Goal: Transaction & Acquisition: Purchase product/service

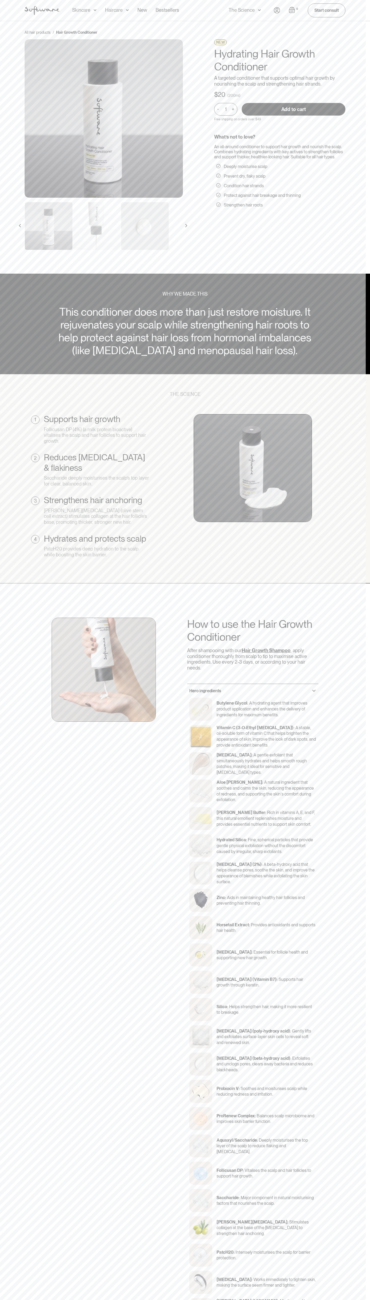
click at [242, 116] on input "Add to cart" at bounding box center [294, 109] width 104 height 13
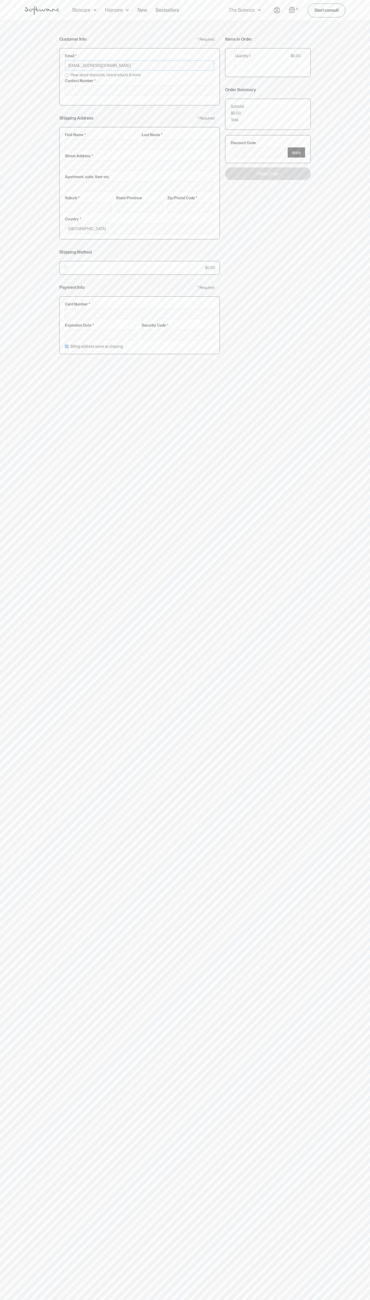
type input "johnsmith001@storebotmail.joonix.net"
type input "0293744000"
type input "G"
type input "Go"
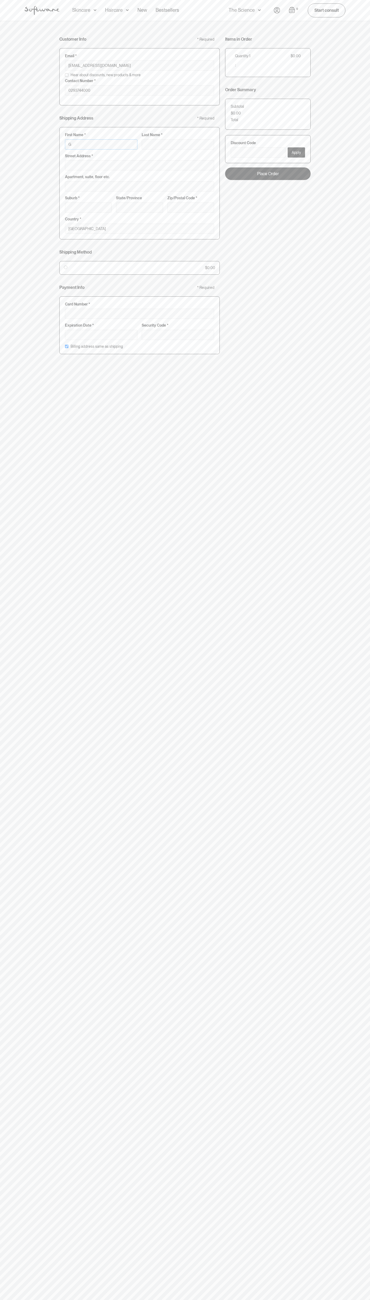
type input "Go"
type input "Goo"
type input "Goog"
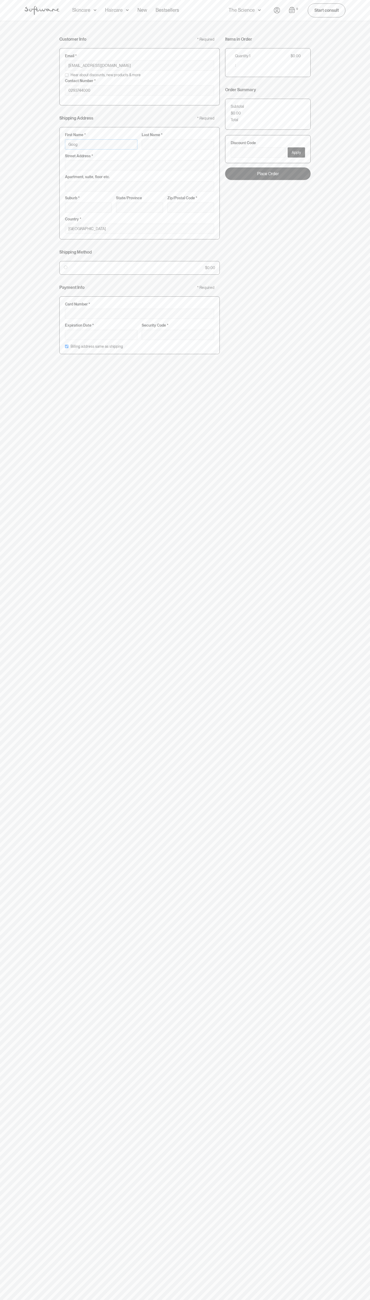
type input "Googl"
type input "Google"
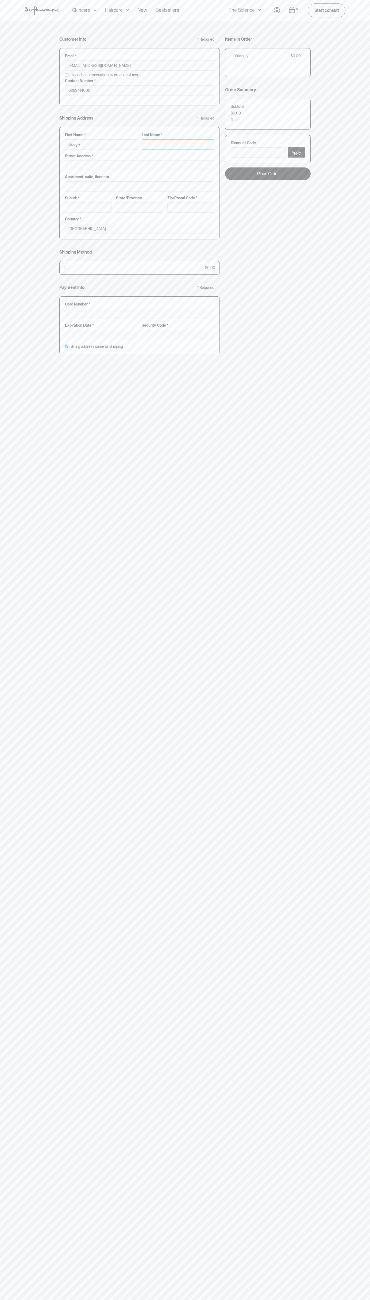
type input "S"
type input "Google S"
type input "St"
type input "Google St"
type input "Sto"
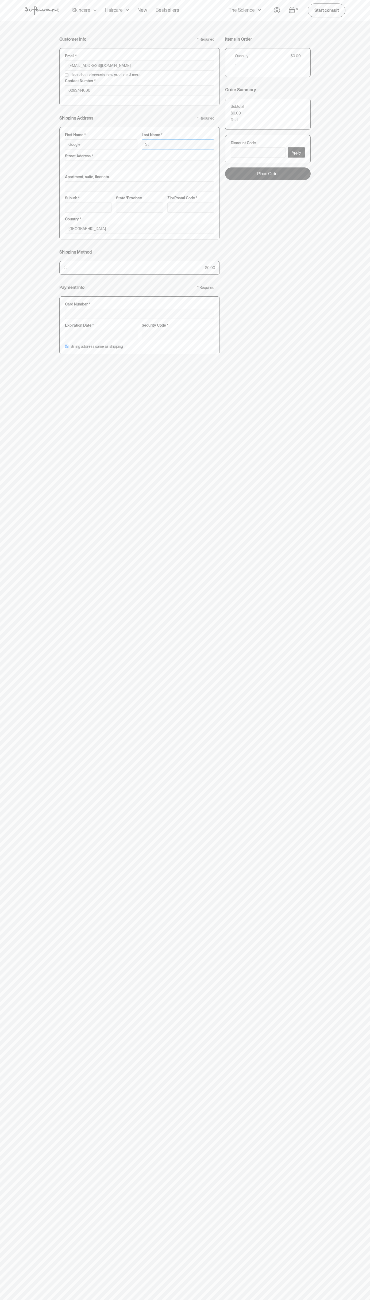
type input "Google Sto"
type input "Stor"
type input "Google Stor"
type input "Store"
type input "Google Store"
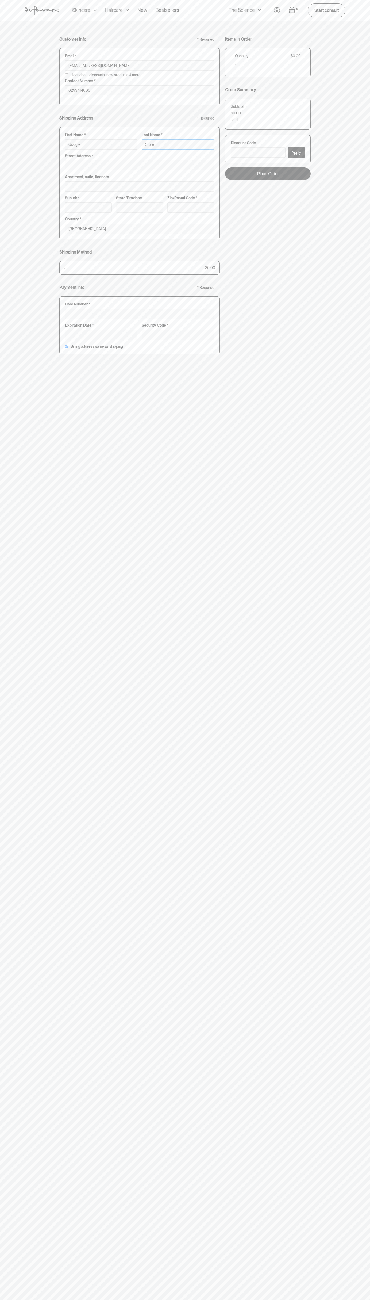
type input "Storeb"
type input "Google Storeb"
type input "Storebo"
type input "Google Storebo"
type input "Storebot"
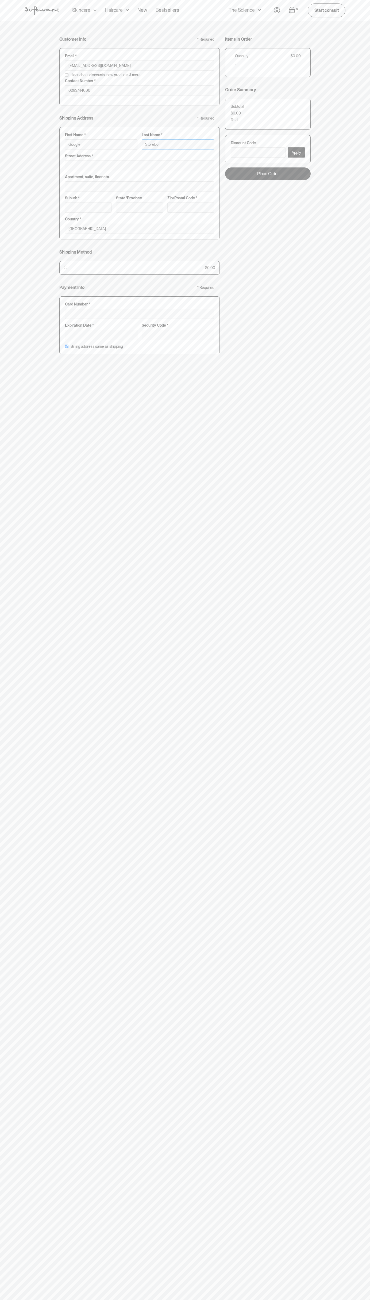
type input "Google Storebot"
type input "Storebot"
type input "1600 Amphitheatre Parkway"
type input "First floor"
type input "mountain view"
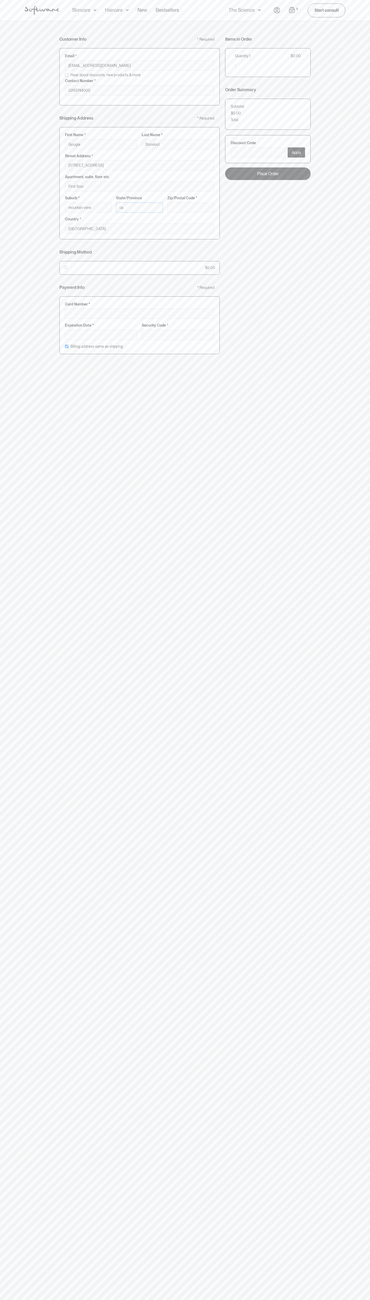
type input "ca"
type input "94043"
